Goal: Navigation & Orientation: Find specific page/section

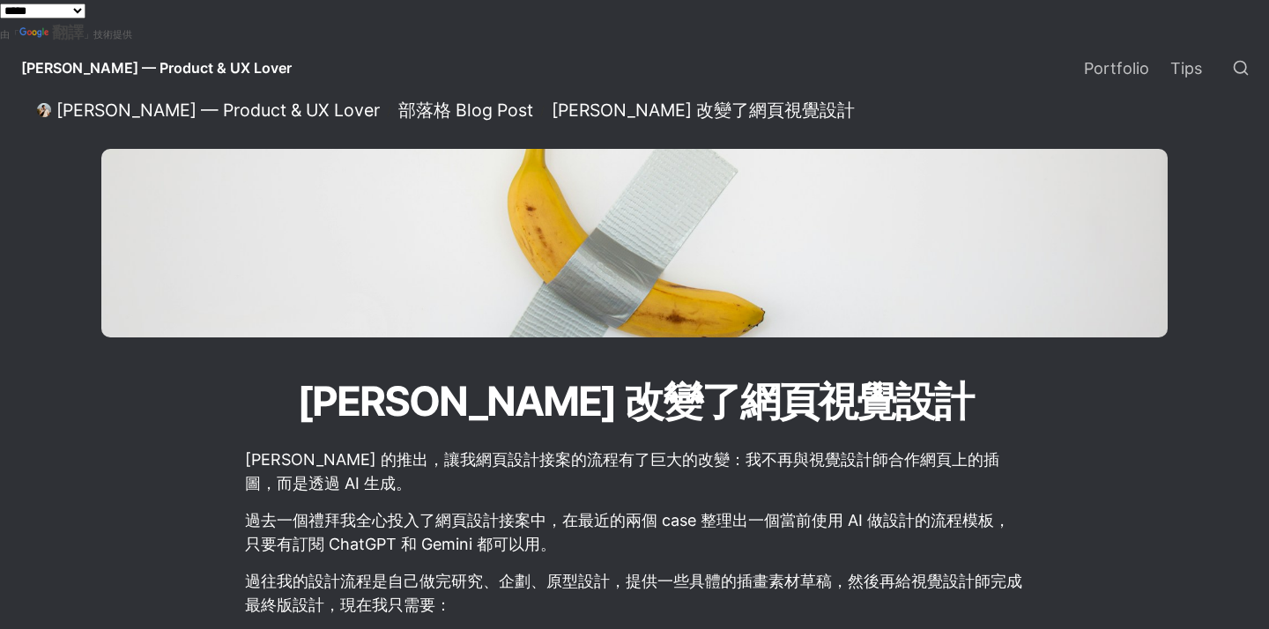
click at [103, 66] on span "[PERSON_NAME] — Product & UX Lover" at bounding box center [156, 68] width 270 height 18
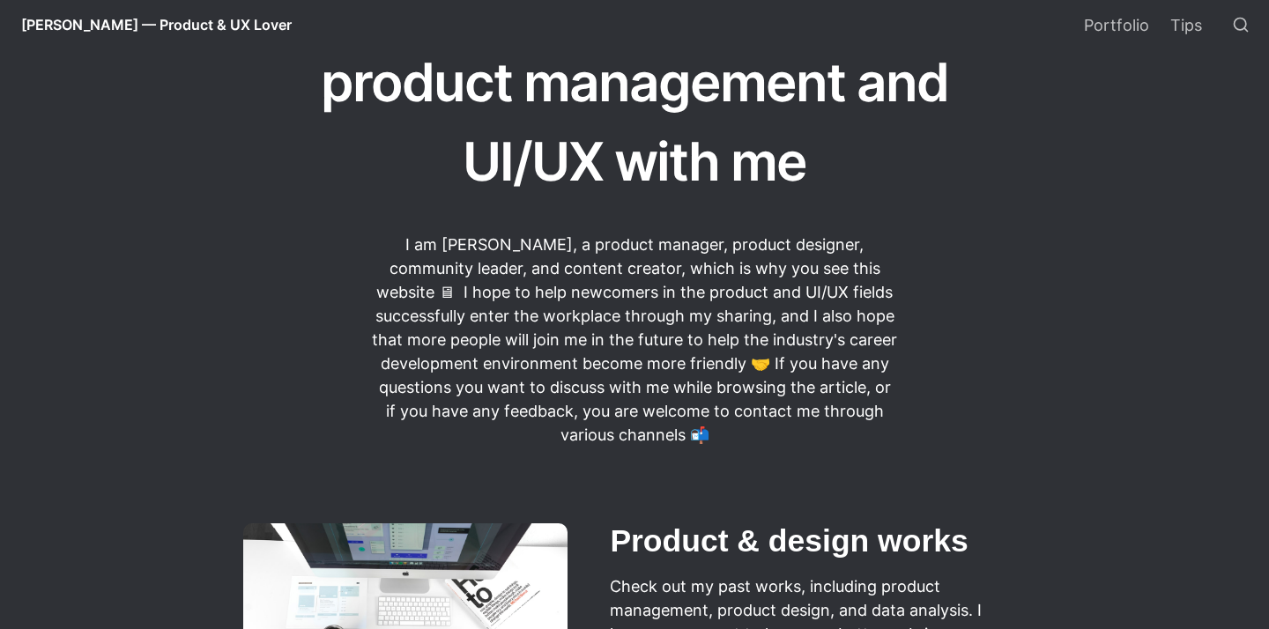
scroll to position [95, 0]
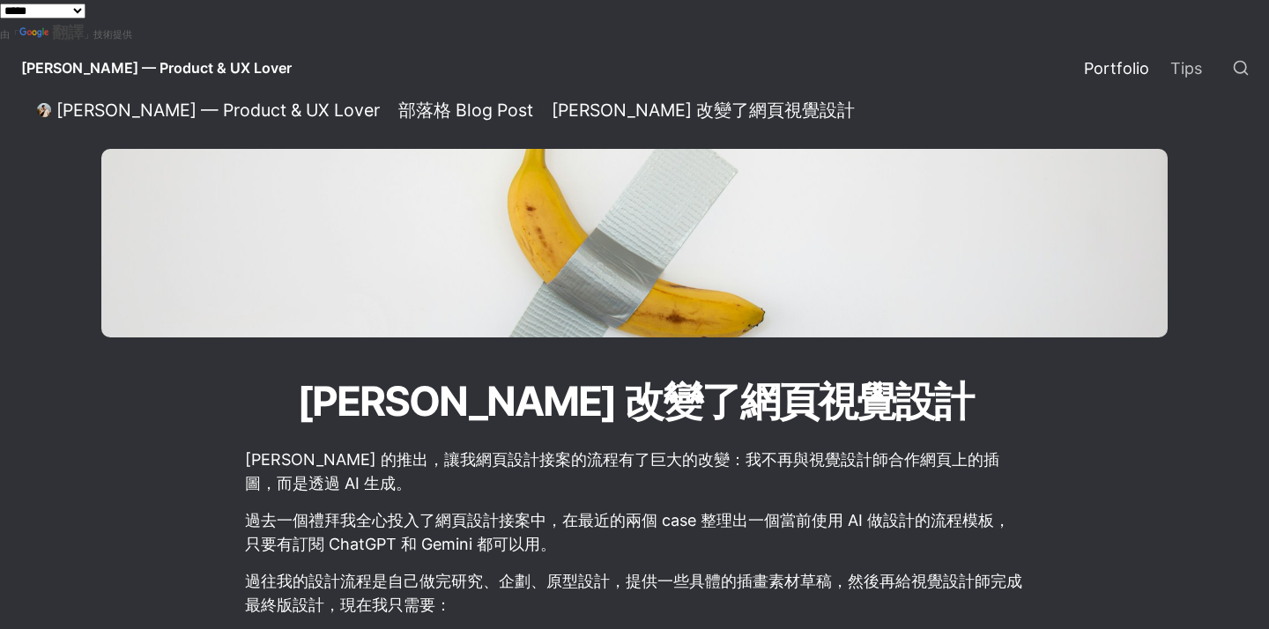
click at [1131, 69] on link "Portfolio" at bounding box center [1116, 67] width 86 height 49
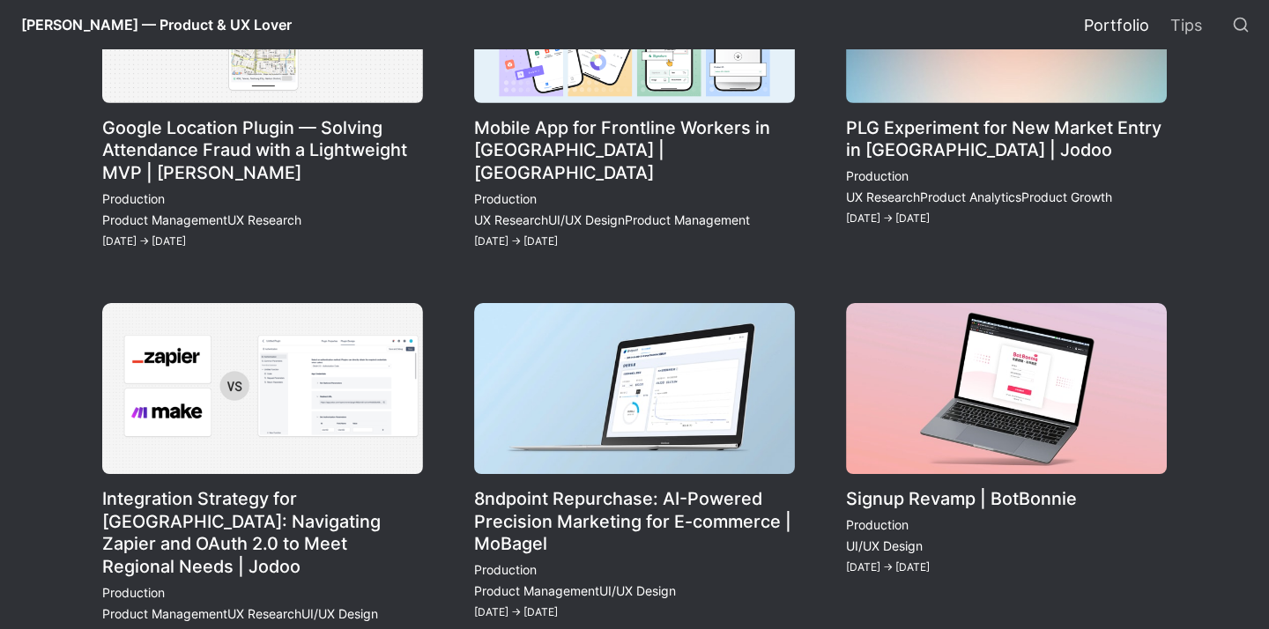
scroll to position [307, 0]
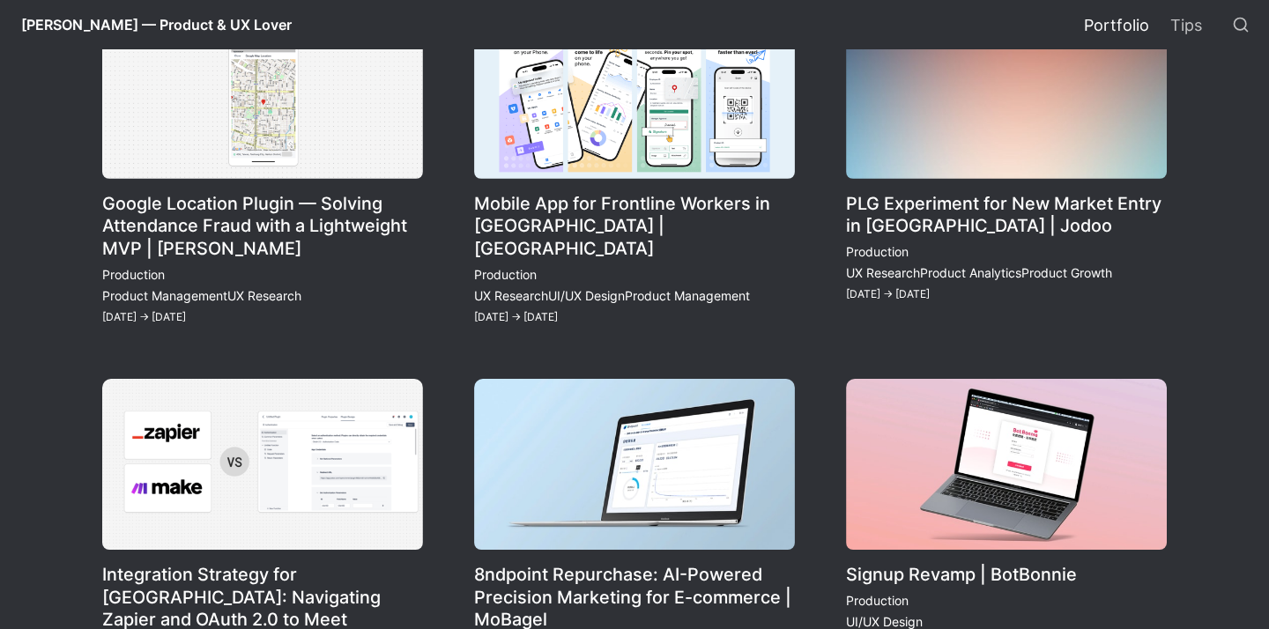
click at [554, 219] on link "Mobile App for Frontline Workers in [GEOGRAPHIC_DATA] | [GEOGRAPHIC_DATA]" at bounding box center [634, 168] width 321 height 320
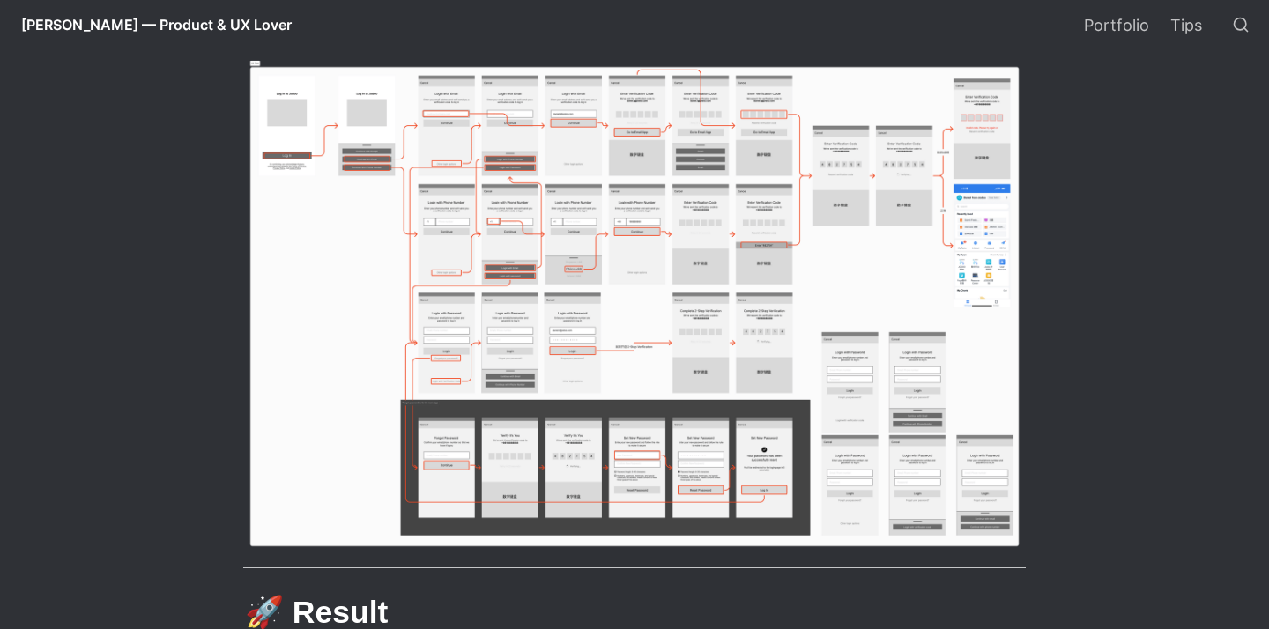
scroll to position [3059, 0]
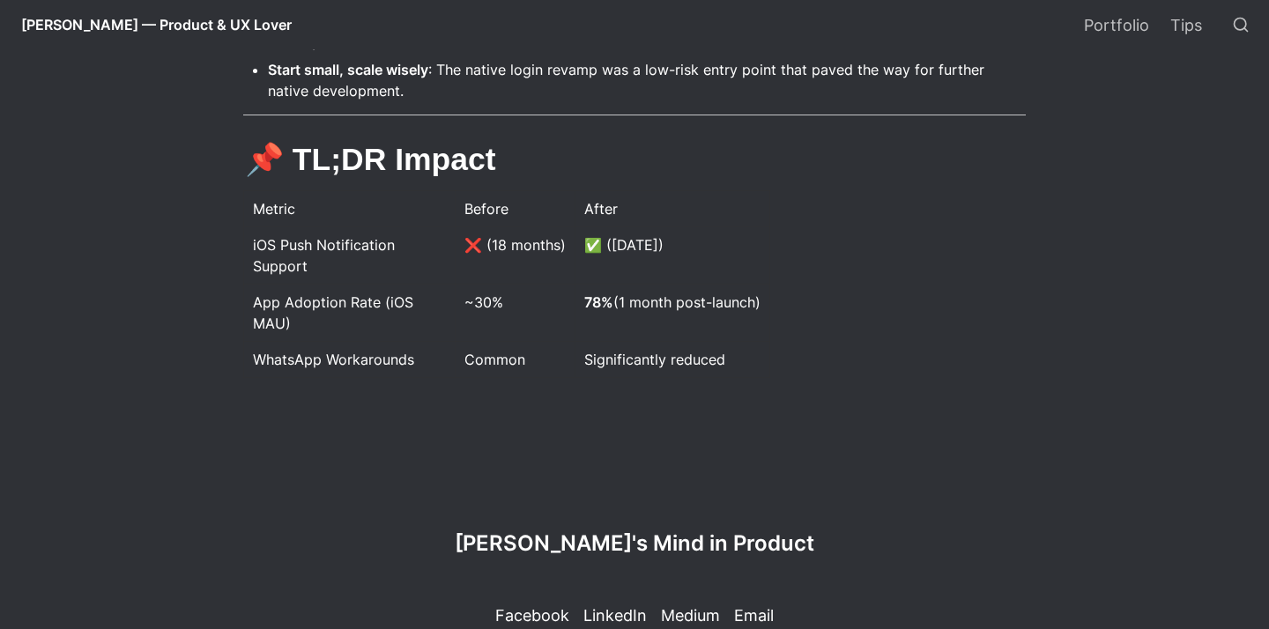
scroll to position [4601, 0]
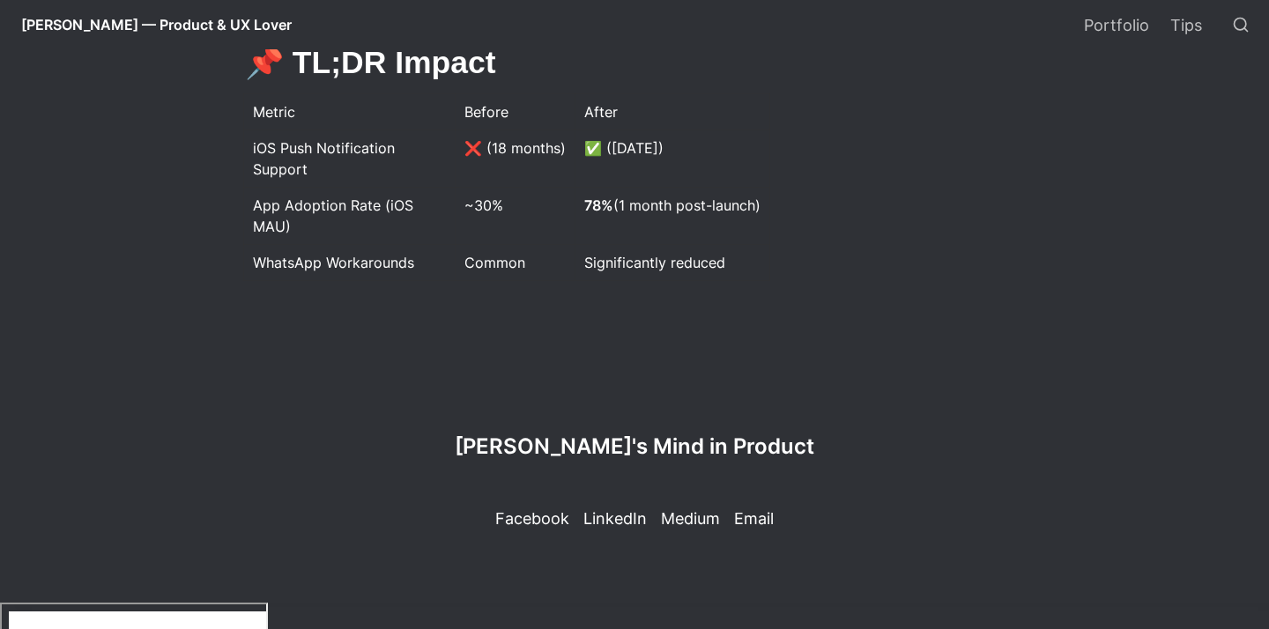
click at [530, 530] on p "Facebook" at bounding box center [532, 519] width 74 height 24
